Goal: Communication & Community: Answer question/provide support

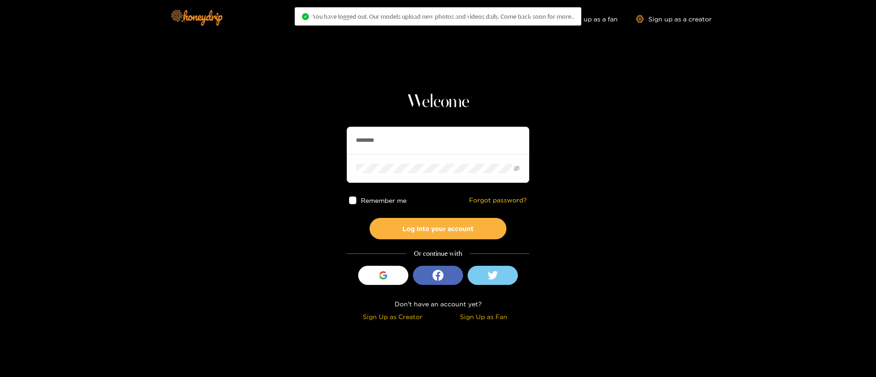
click at [433, 149] on input "********" at bounding box center [438, 140] width 182 height 27
drag, startPoint x: 0, startPoint y: 0, endPoint x: 433, endPoint y: 149, distance: 457.6
click at [433, 149] on input "********" at bounding box center [438, 140] width 182 height 27
paste input "text"
type input "********"
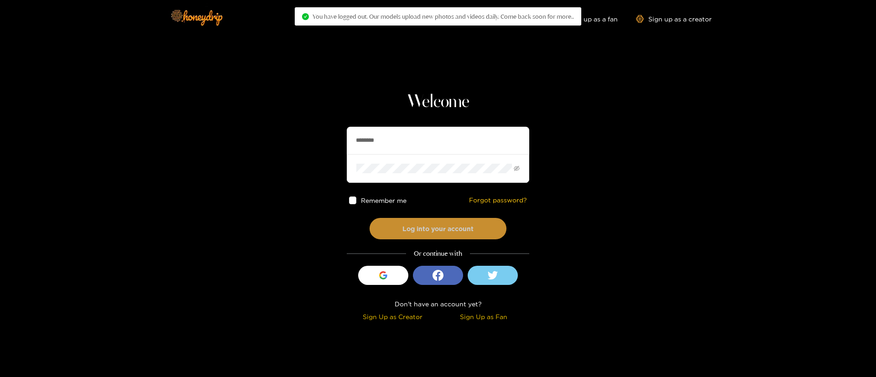
click at [458, 222] on button "Log into your account" at bounding box center [437, 228] width 137 height 21
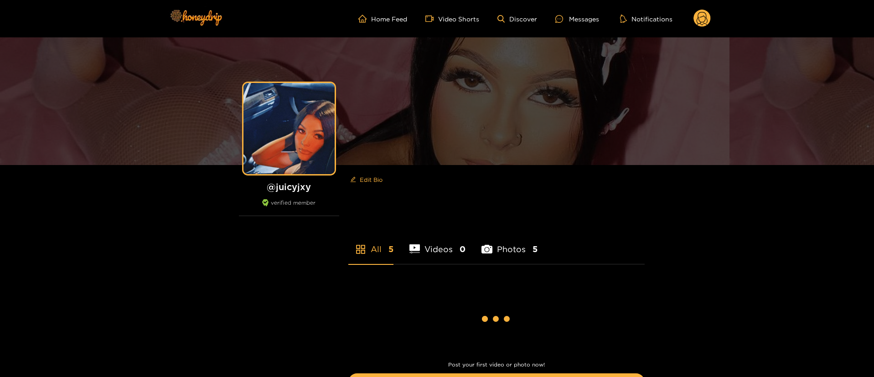
click at [703, 10] on circle at bounding box center [702, 18] width 17 height 17
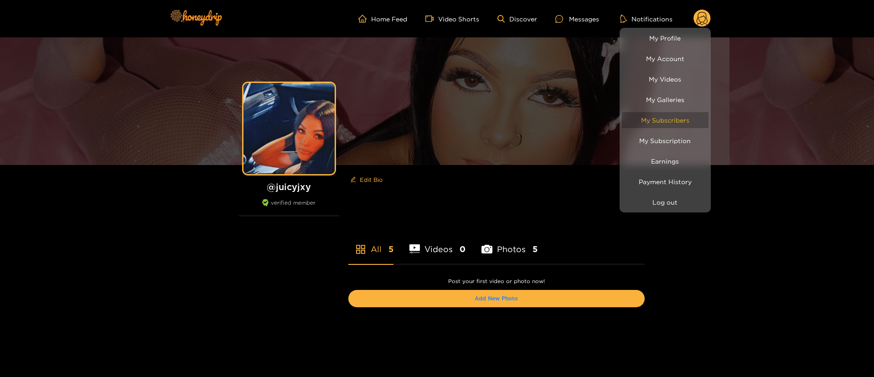
click at [682, 123] on link "My Subscribers" at bounding box center [665, 120] width 87 height 16
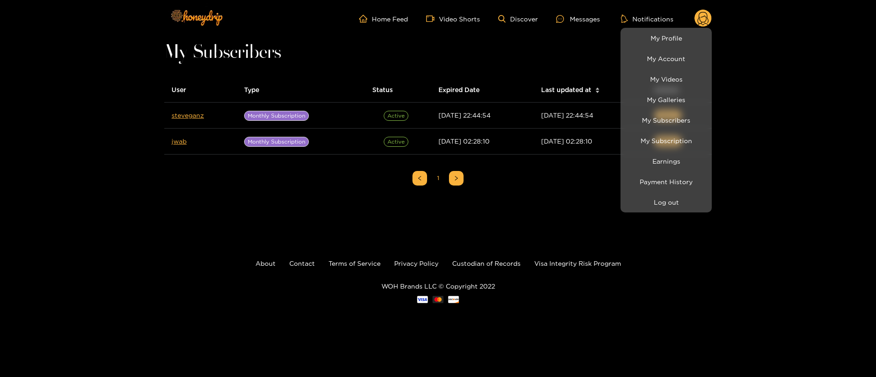
click at [207, 173] on div at bounding box center [438, 188] width 876 height 377
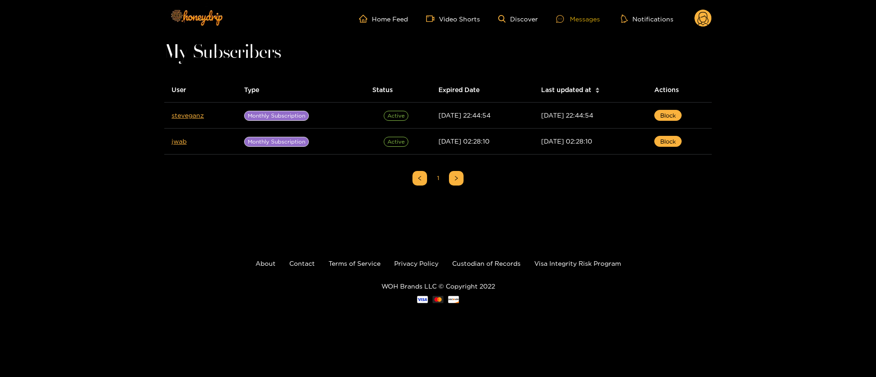
click at [586, 20] on div "Messages" at bounding box center [578, 19] width 44 height 10
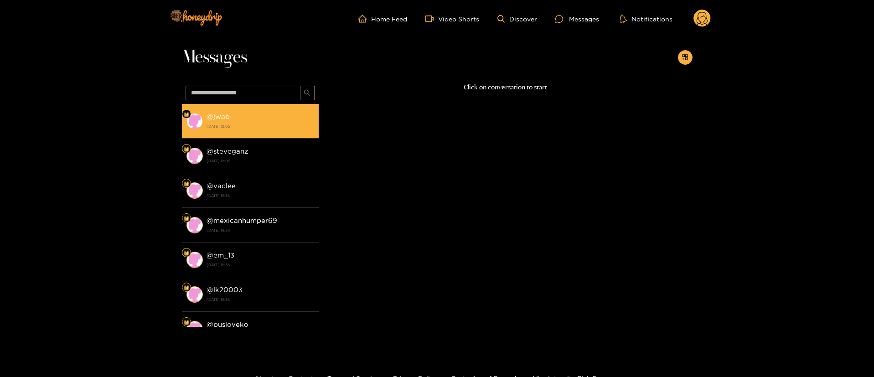
click at [250, 124] on strong "[DATE] 12:05" at bounding box center [261, 126] width 108 height 8
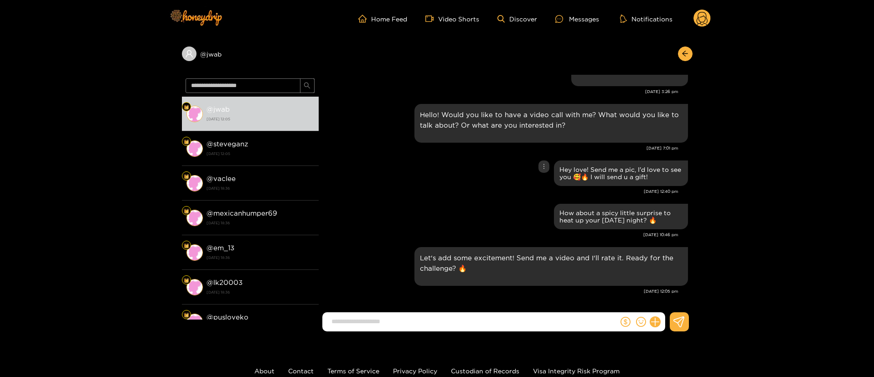
scroll to position [289, 0]
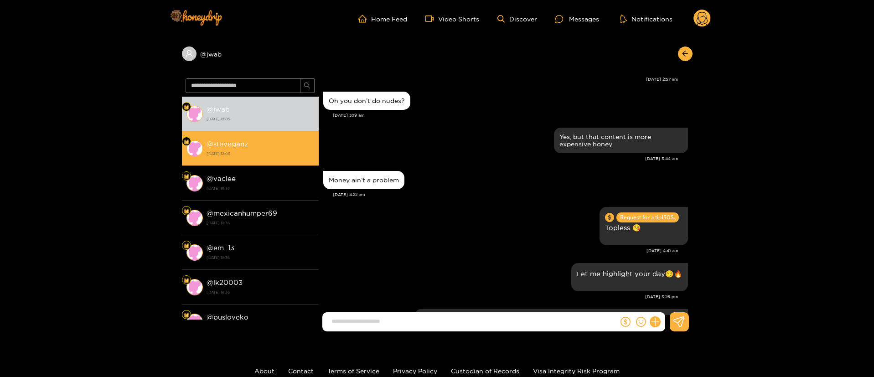
click at [273, 136] on li "@ steveganz [DATE] 12:05" at bounding box center [250, 148] width 137 height 35
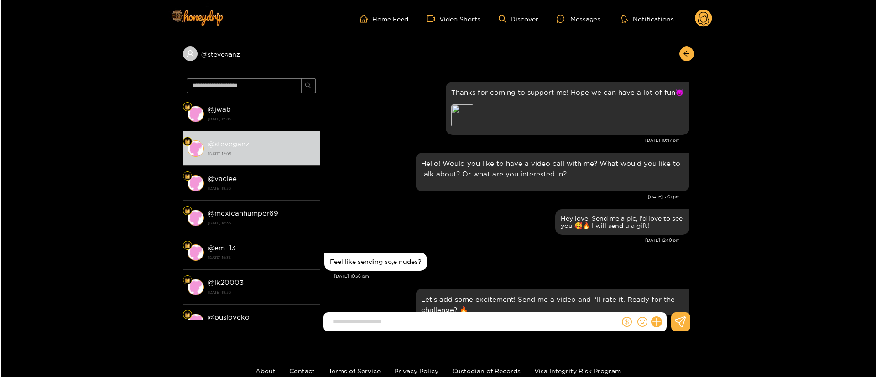
scroll to position [41, 0]
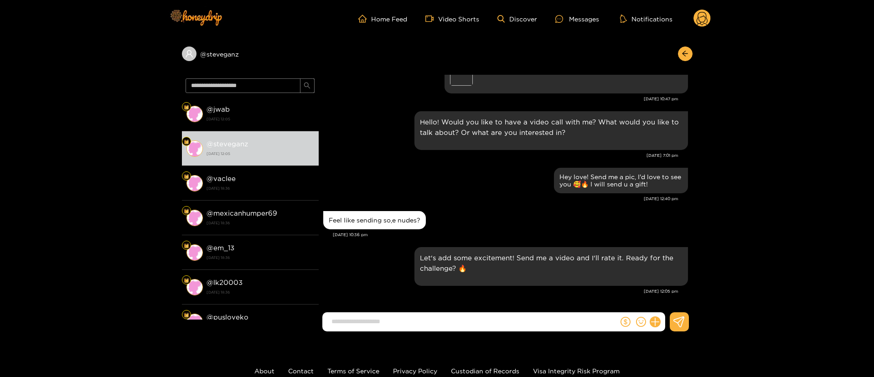
click at [705, 24] on circle at bounding box center [702, 18] width 17 height 17
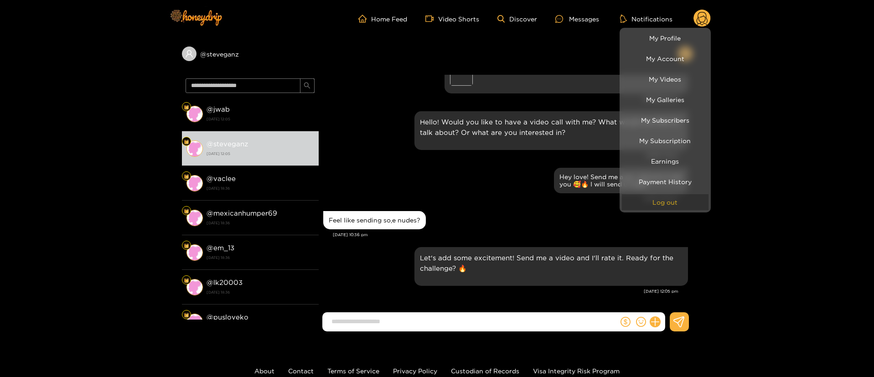
click at [664, 201] on button "Log out" at bounding box center [665, 202] width 87 height 16
